Goal: Transaction & Acquisition: Obtain resource

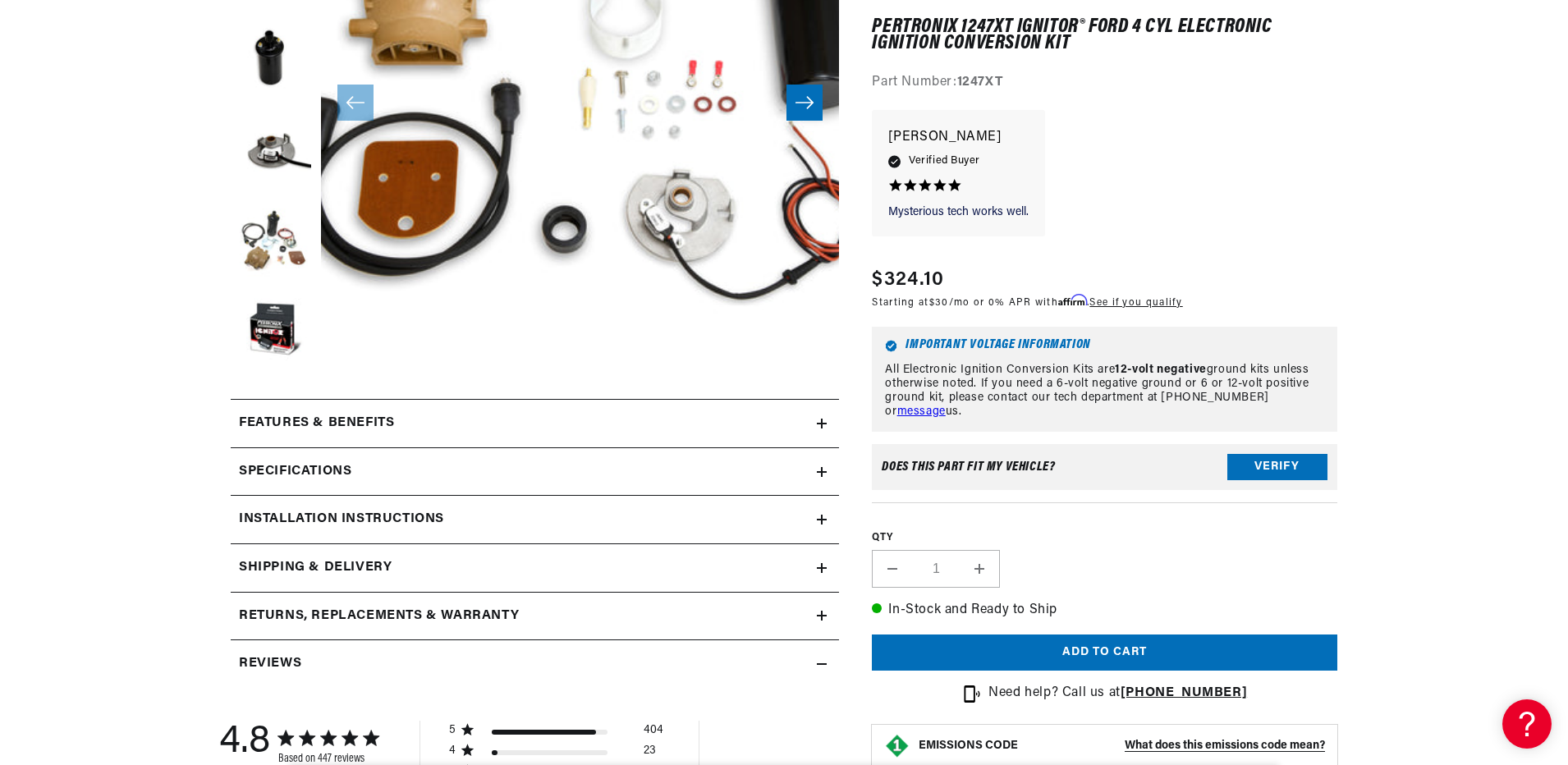
scroll to position [493, 0]
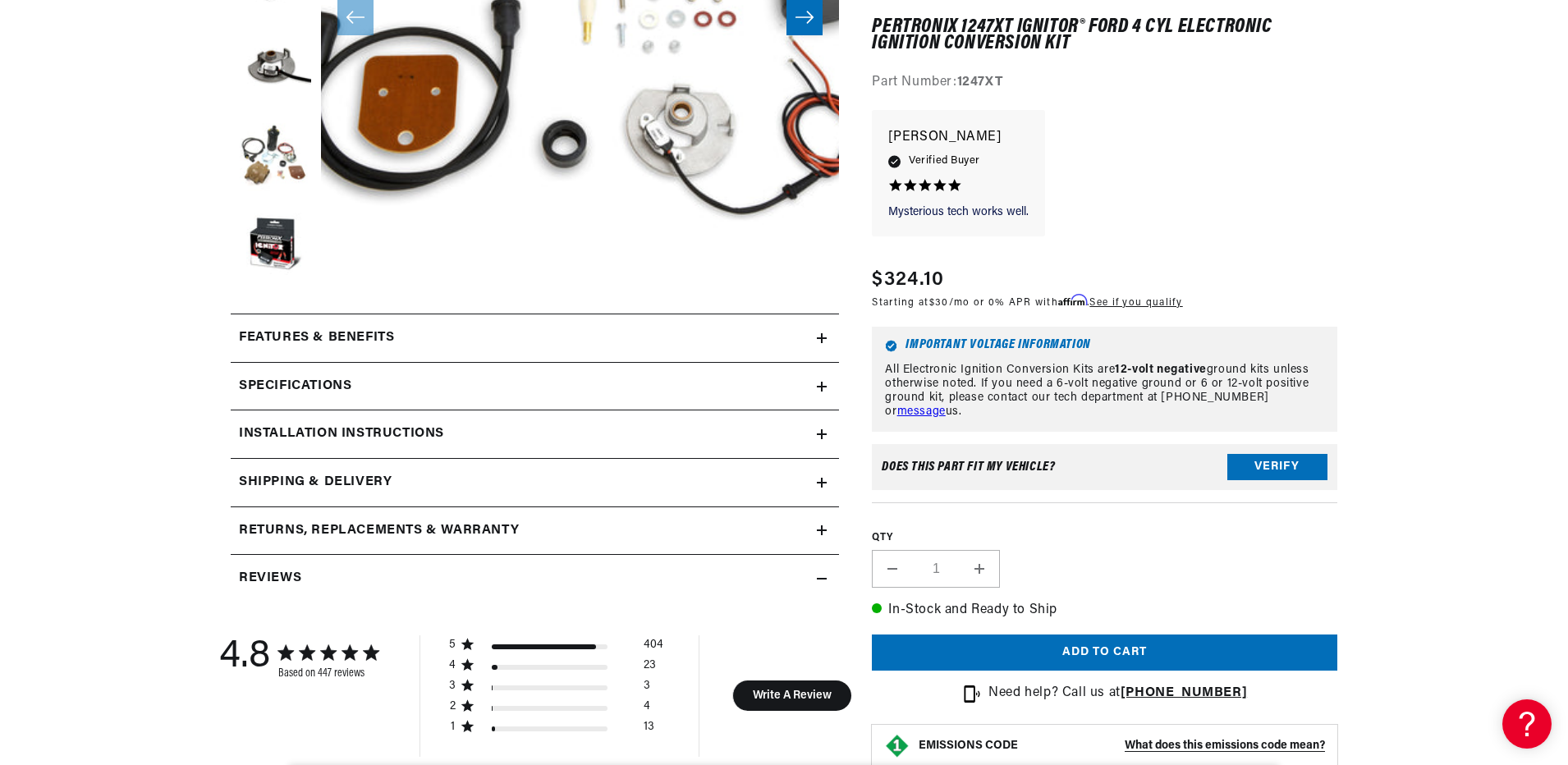
click at [332, 433] on h2 "Installation instructions" at bounding box center [341, 434] width 205 height 22
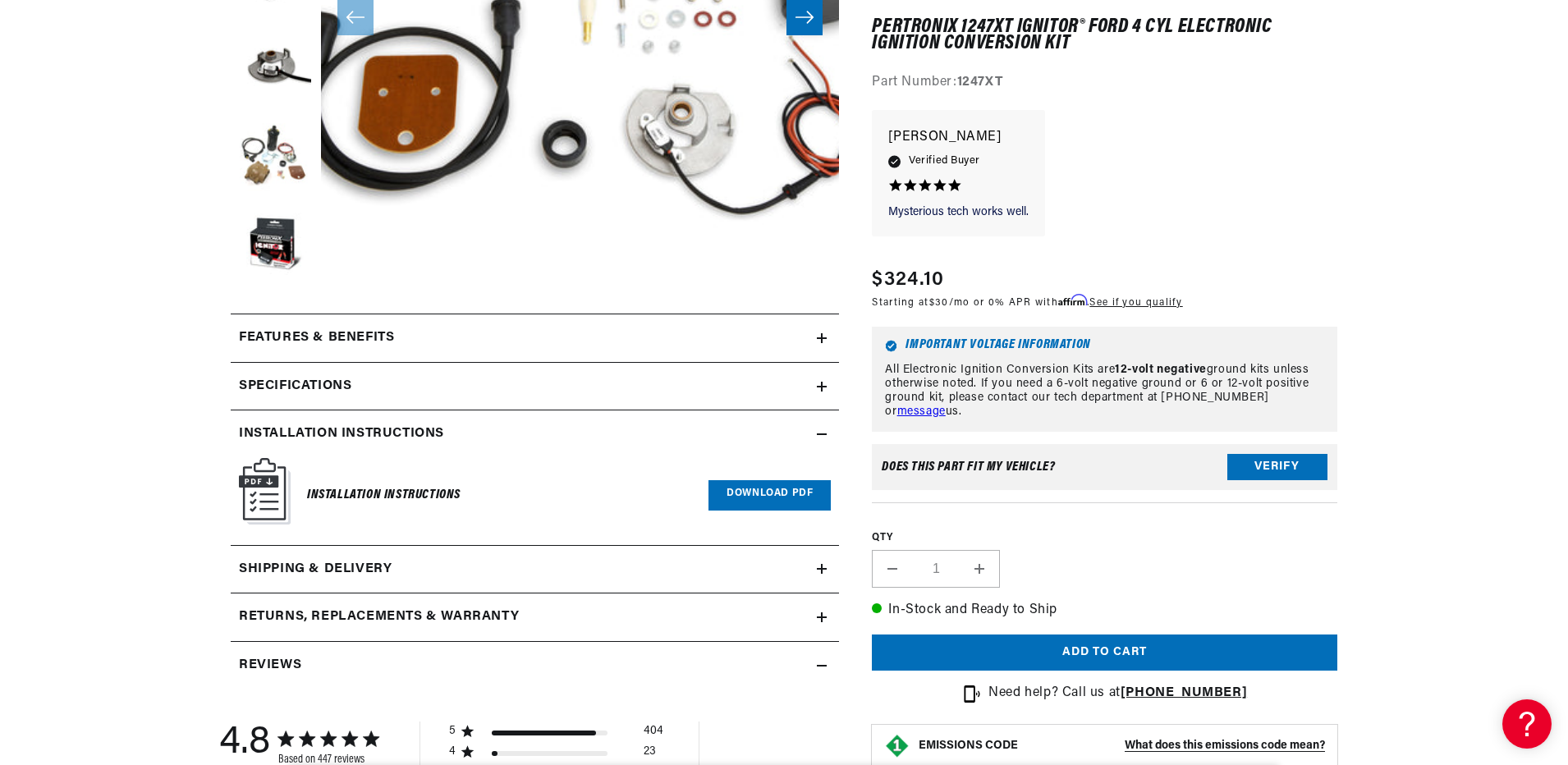
scroll to position [0, 0]
click at [747, 494] on link "Download PDF" at bounding box center [769, 495] width 123 height 30
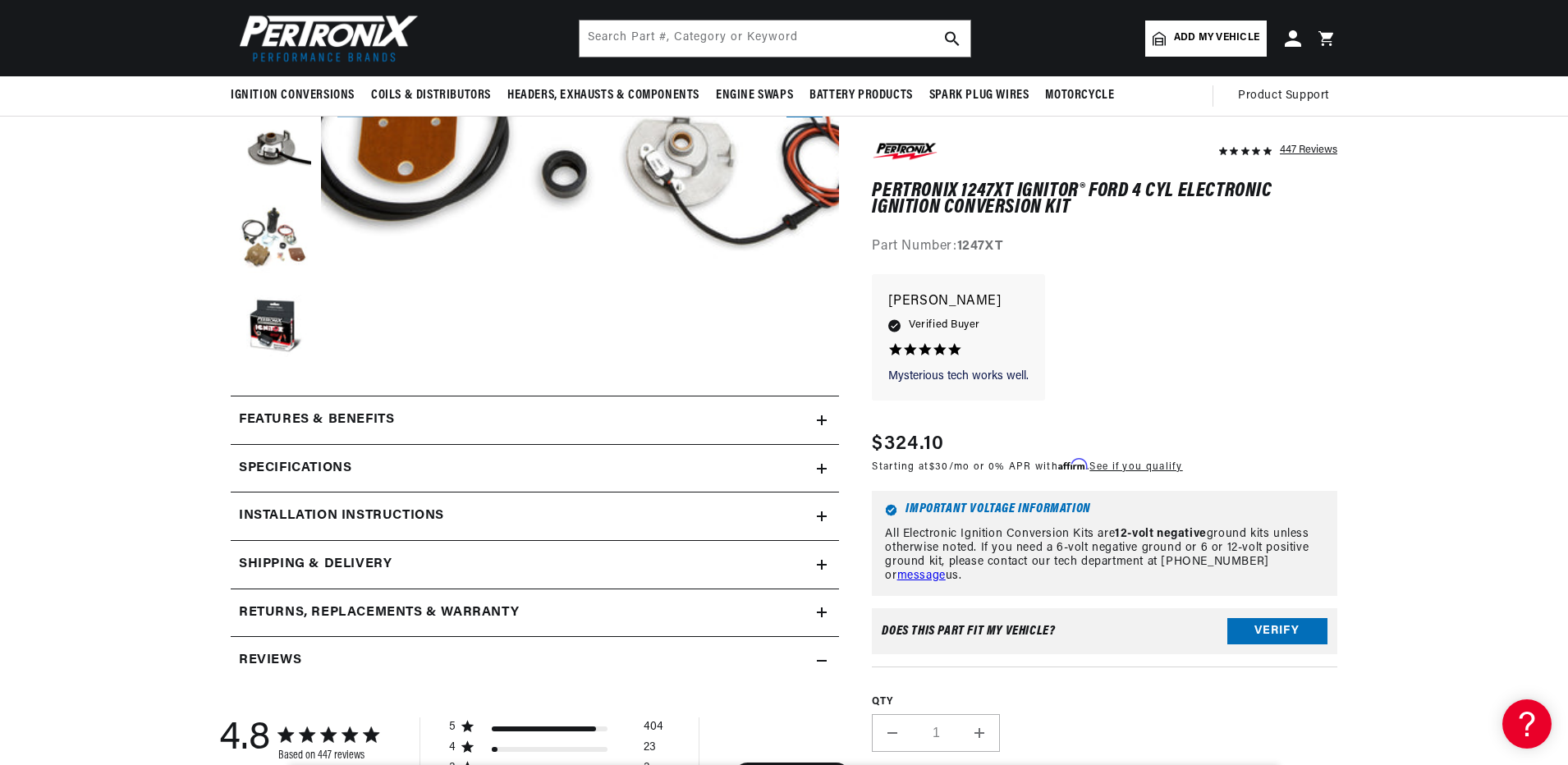
scroll to position [0, 498]
click at [299, 506] on h2 "Installation instructions" at bounding box center [341, 516] width 205 height 22
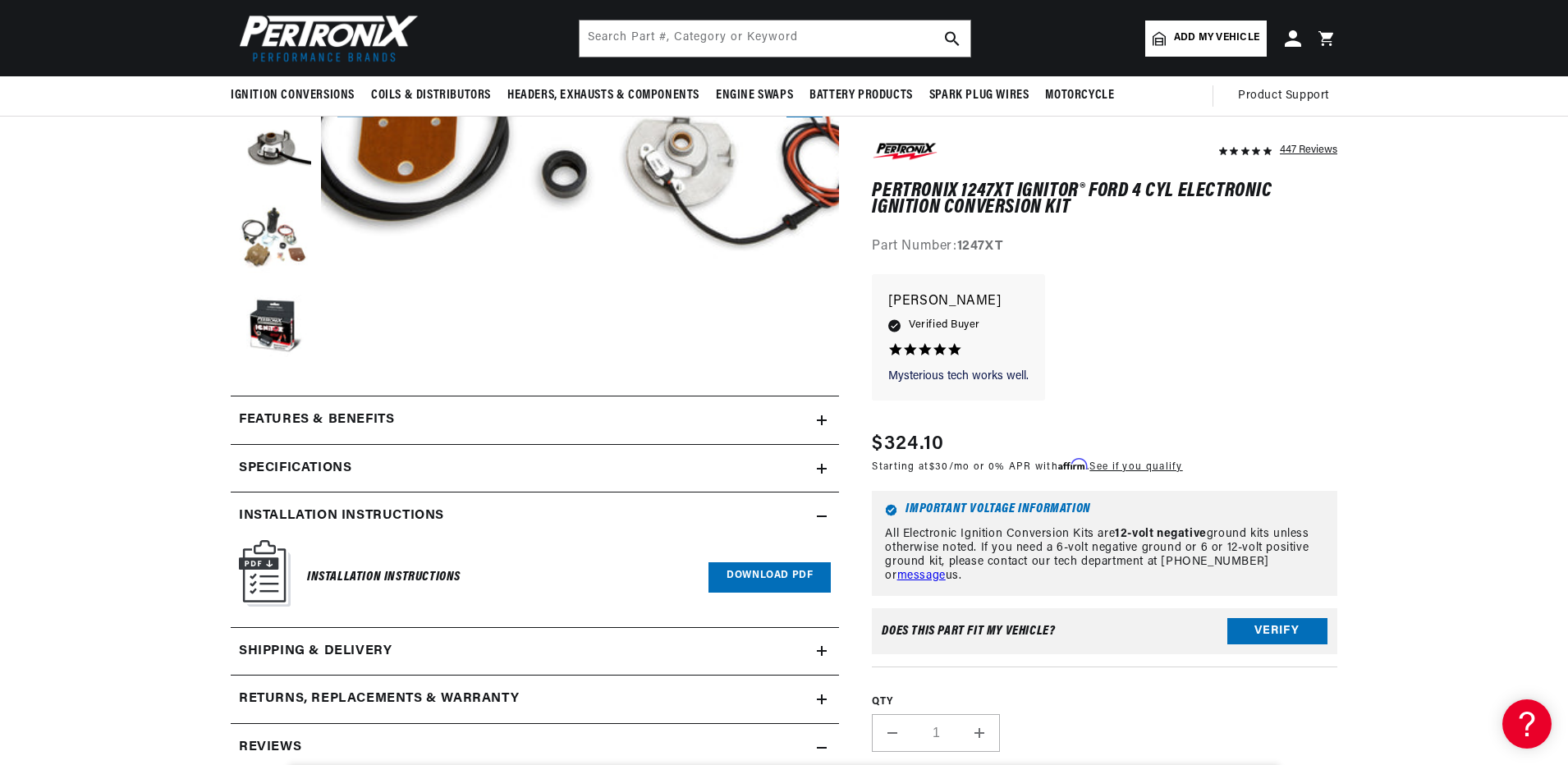
click at [812, 575] on link "Download PDF" at bounding box center [769, 578] width 123 height 30
